Goal: Share content: Share content

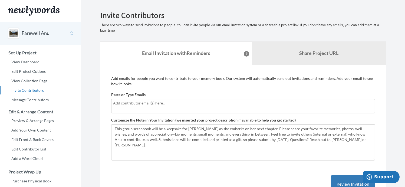
click at [194, 108] on div at bounding box center [243, 106] width 264 height 15
type input "[EMAIL_ADDRESS][DOMAIN_NAME]"
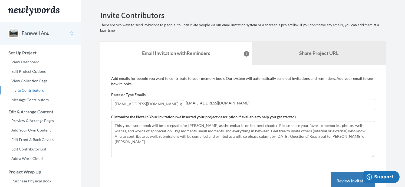
type input "[EMAIL_ADDRESS][DOMAIN_NAME]"
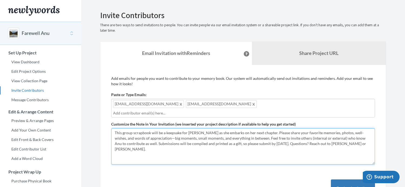
click at [177, 144] on textarea "This group scrapbook will be a keepsake for [PERSON_NAME] as she embarks on her…" at bounding box center [243, 146] width 264 height 36
drag, startPoint x: 325, startPoint y: 129, endPoint x: 309, endPoint y: 131, distance: 16.3
click at [309, 131] on textarea "This group scrapbook will be a keepsake for [PERSON_NAME] as she embarks on her…" at bounding box center [243, 146] width 264 height 36
click at [230, 152] on textarea "This group scrapbook will be a keepsake for [PERSON_NAME] as she embarks on her…" at bounding box center [243, 146] width 264 height 36
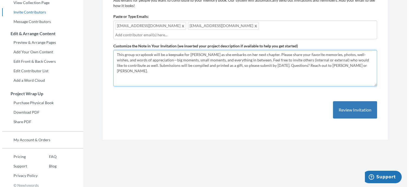
scroll to position [72, 0]
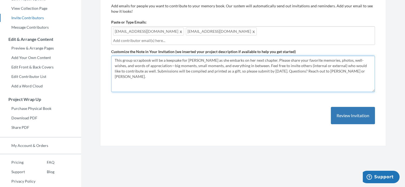
type textarea "This group scrapbook will be a keepsake for [PERSON_NAME] as she embarks on her…"
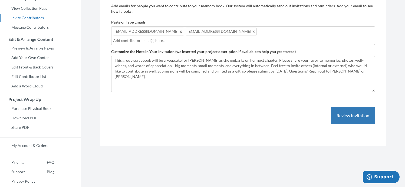
click at [220, 34] on div "[EMAIL_ADDRESS][DOMAIN_NAME] [EMAIL_ADDRESS][DOMAIN_NAME]" at bounding box center [243, 35] width 264 height 19
type input "[EMAIL_ADDRESS][DOMAIN_NAME]"
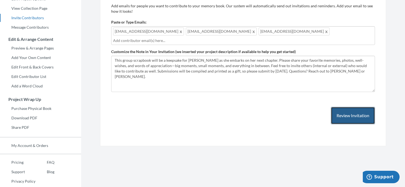
click at [352, 114] on button "Review Invitation" at bounding box center [353, 116] width 44 height 18
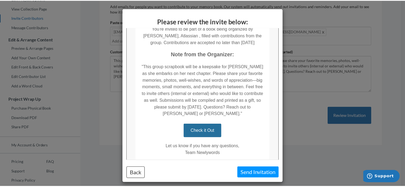
scroll to position [121, 0]
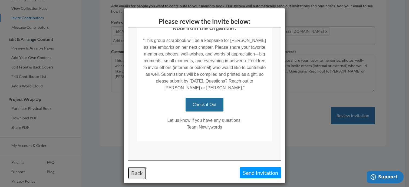
click at [138, 175] on button "Back" at bounding box center [137, 173] width 18 height 12
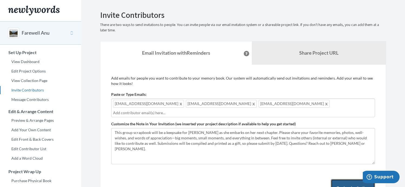
scroll to position [0, 0]
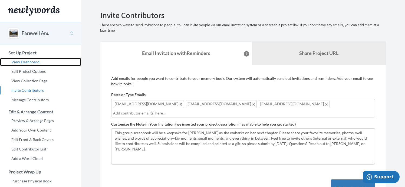
click at [28, 60] on link "View Dashboard" at bounding box center [40, 62] width 81 height 8
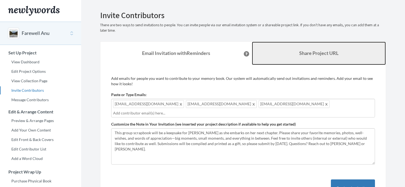
click at [321, 56] on b "Share Project URL" at bounding box center [318, 53] width 39 height 6
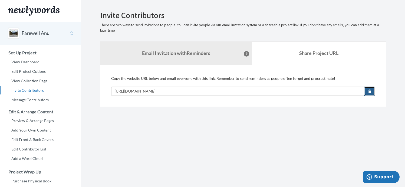
click at [372, 91] on button "button" at bounding box center [369, 91] width 11 height 9
